Goal: Information Seeking & Learning: Learn about a topic

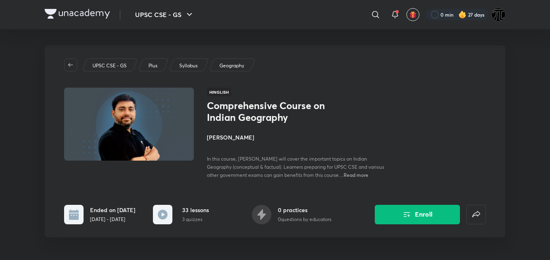
click at [294, 109] on h1 "Comprehensive Course on Indian Geography" at bounding box center [273, 112] width 133 height 24
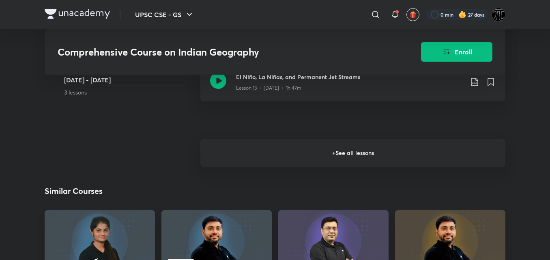
scroll to position [1165, 0]
click at [461, 138] on h6 "+ See all lessons" at bounding box center [352, 152] width 305 height 28
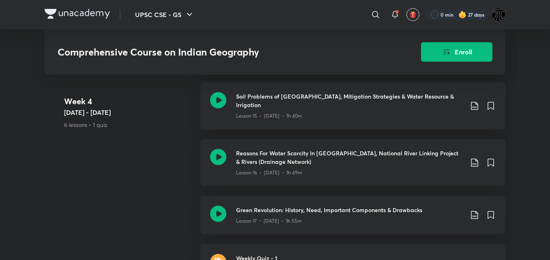
scroll to position [1286, 0]
click at [519, 139] on div "UPSC CSE - GS ​ 0 min 27 days Comprehensive Course on Indian Geography Enroll U…" at bounding box center [275, 249] width 550 height 3071
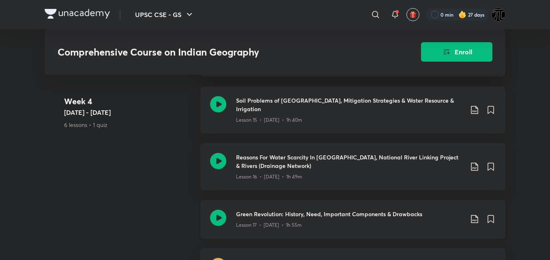
scroll to position [1281, 0]
